Goal: Information Seeking & Learning: Learn about a topic

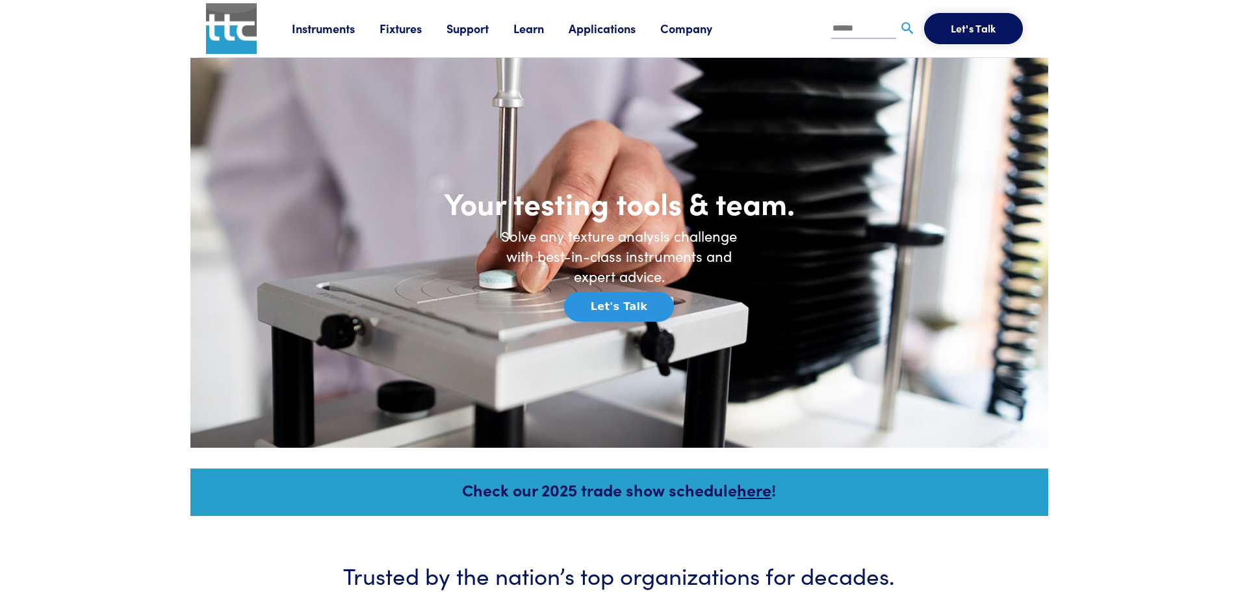
click at [614, 31] on link "Applications" at bounding box center [614, 28] width 92 height 16
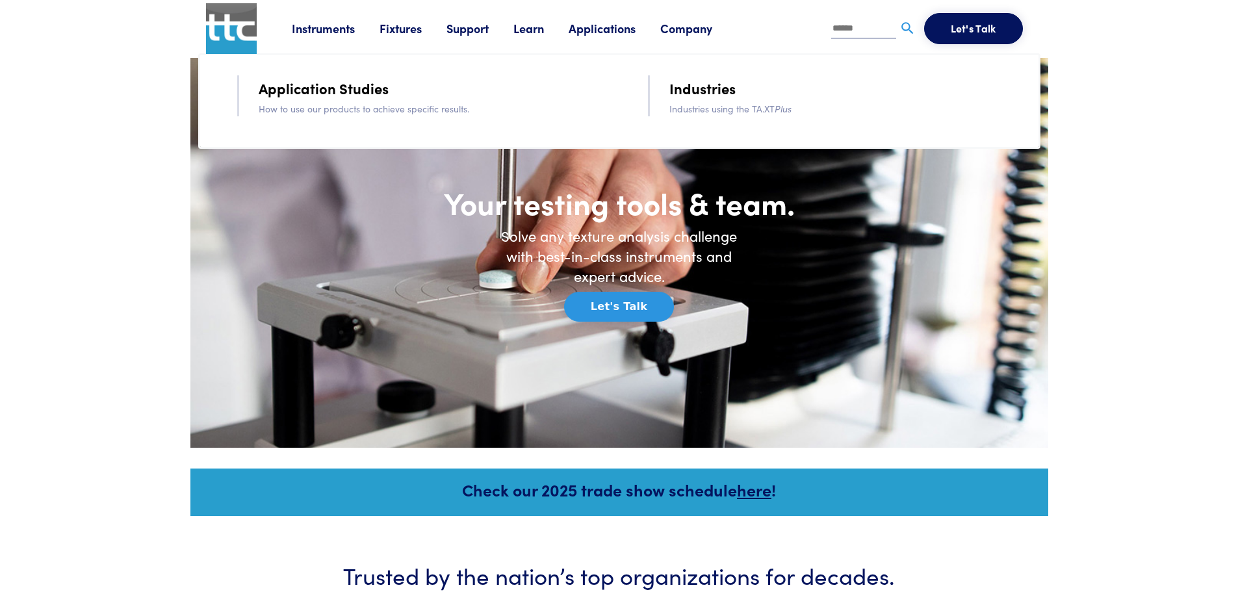
click at [700, 90] on link "Industries" at bounding box center [702, 88] width 66 height 23
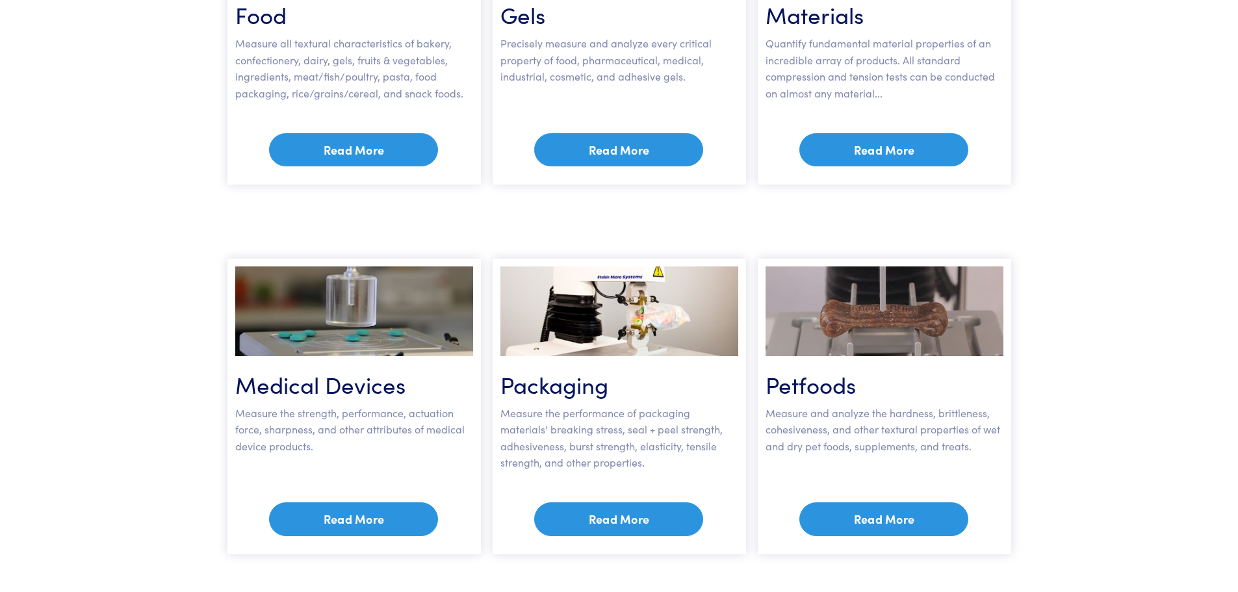
scroll to position [780, 0]
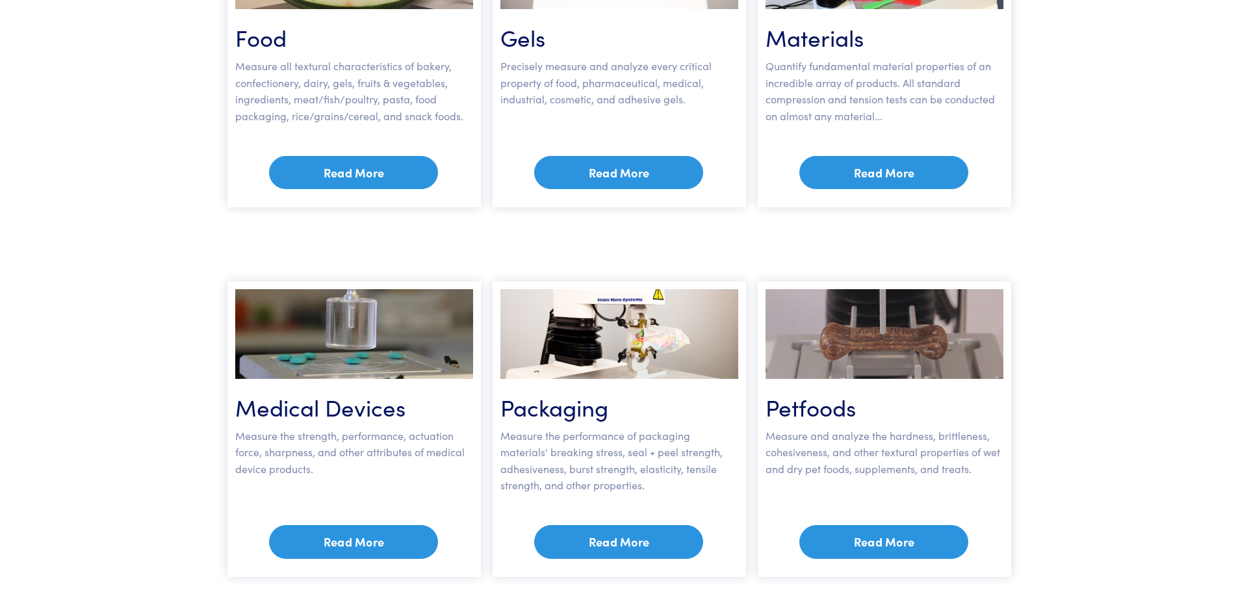
click at [901, 165] on link "Read More" at bounding box center [883, 173] width 169 height 34
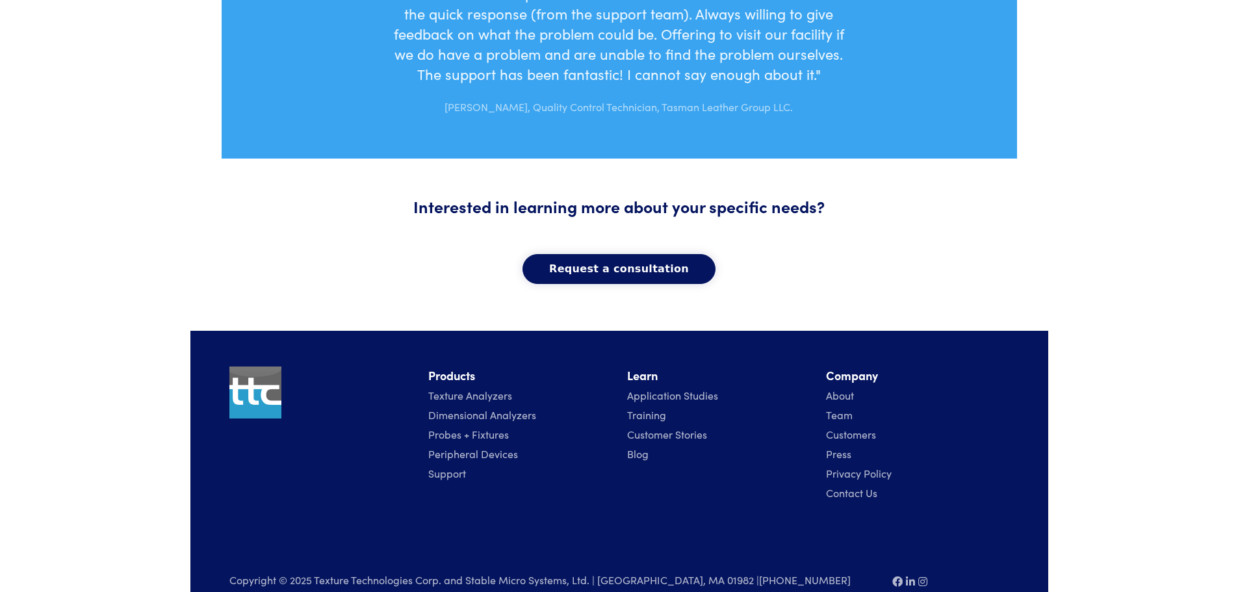
scroll to position [1299, 0]
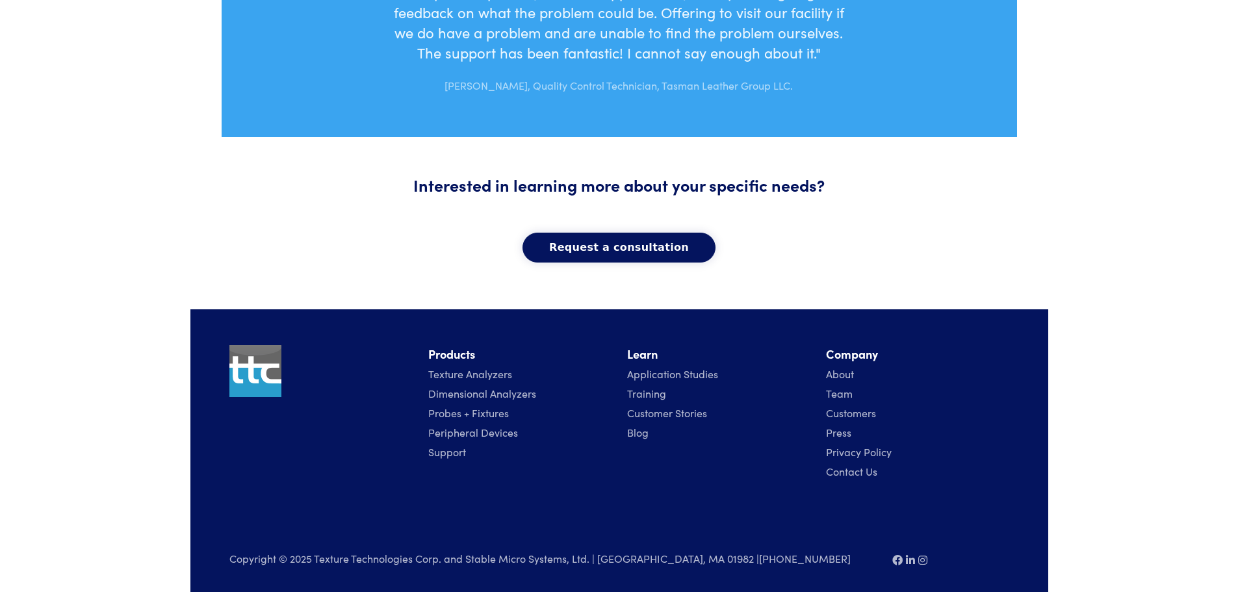
click at [695, 369] on link "Application Studies" at bounding box center [672, 373] width 91 height 14
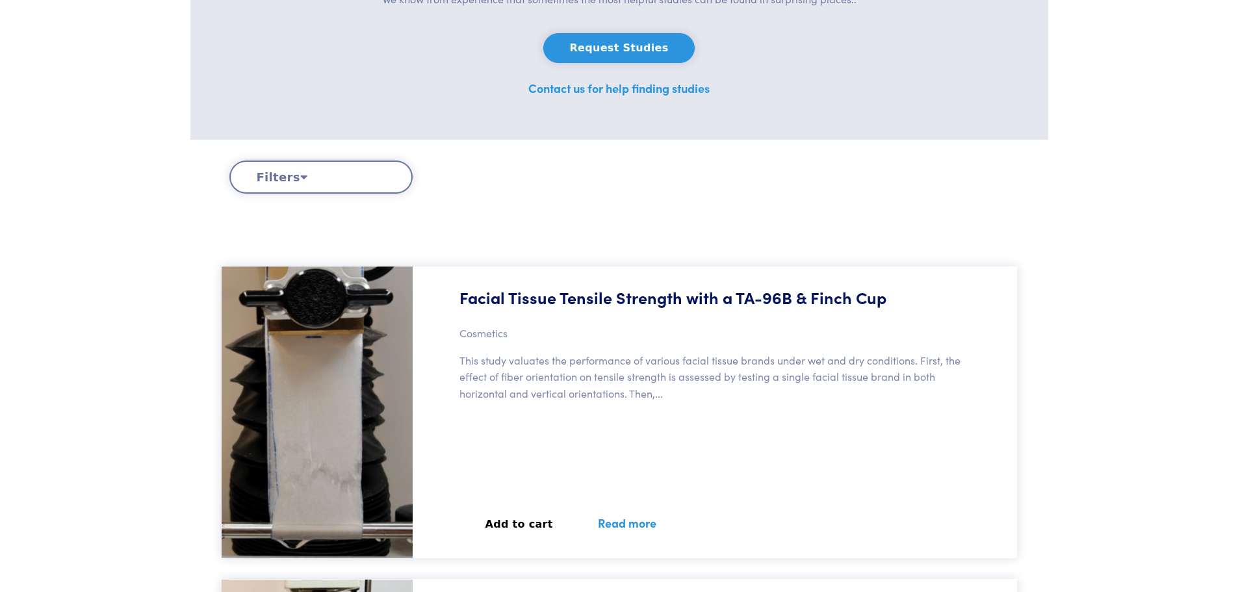
scroll to position [260, 0]
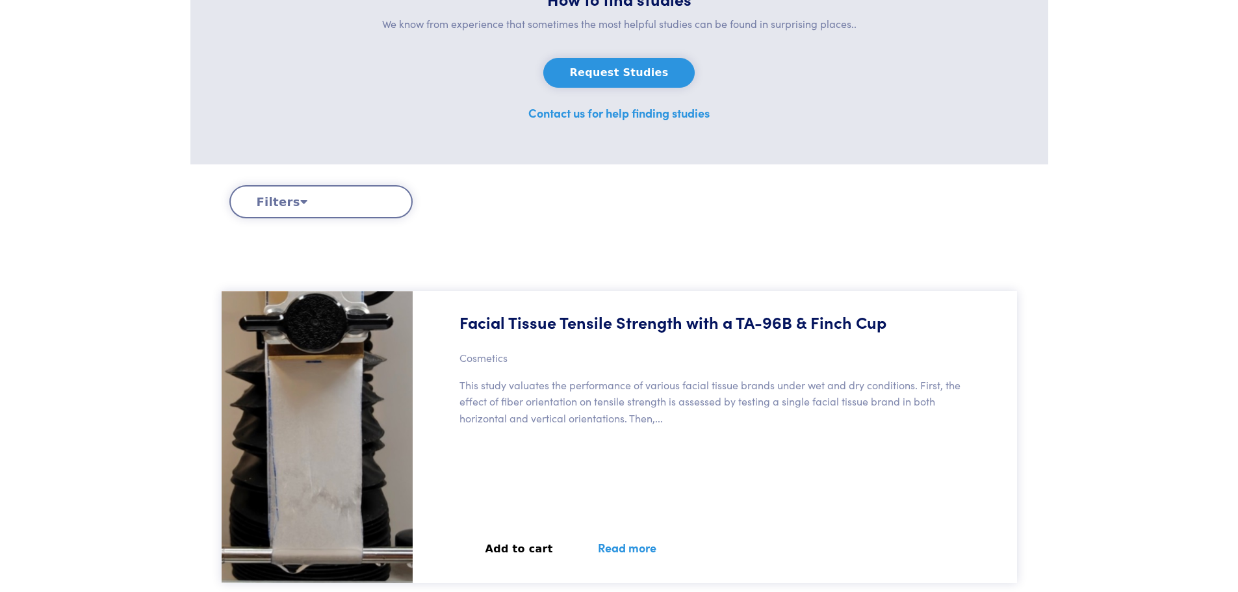
click at [303, 206] on button "Filters" at bounding box center [320, 201] width 183 height 33
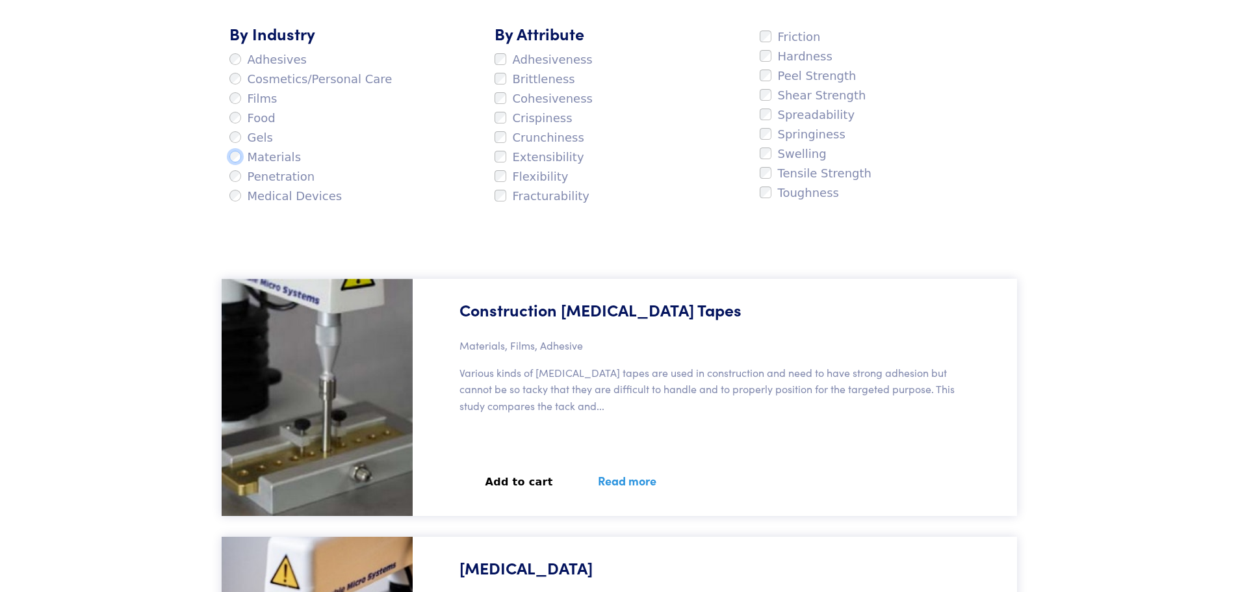
scroll to position [0, 0]
